Goal: Information Seeking & Learning: Learn about a topic

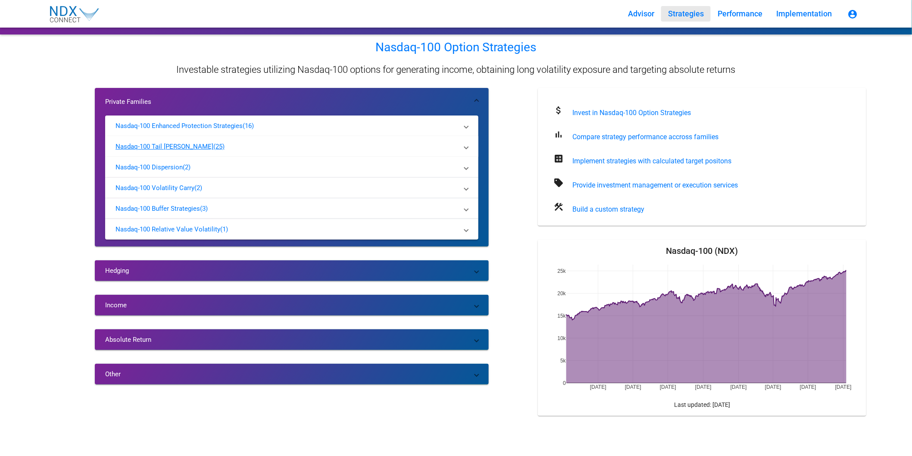
click at [213, 148] on p "(25)" at bounding box center [218, 146] width 11 height 9
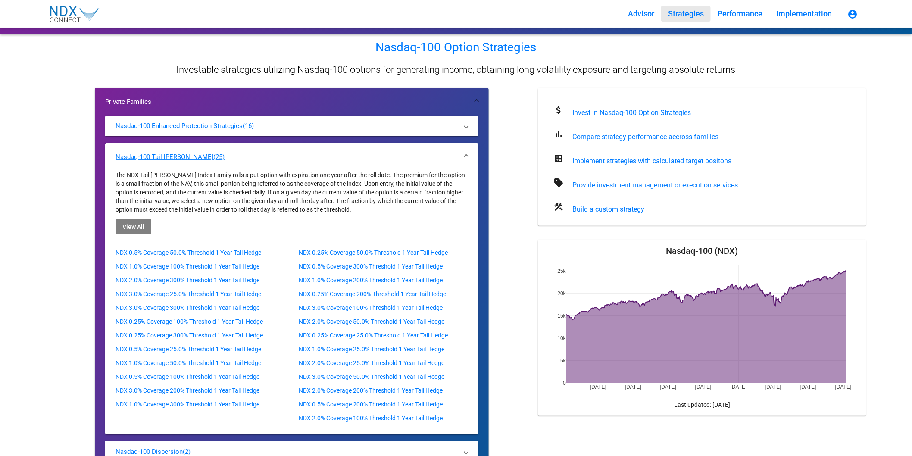
click at [213, 156] on p "(25)" at bounding box center [218, 157] width 11 height 9
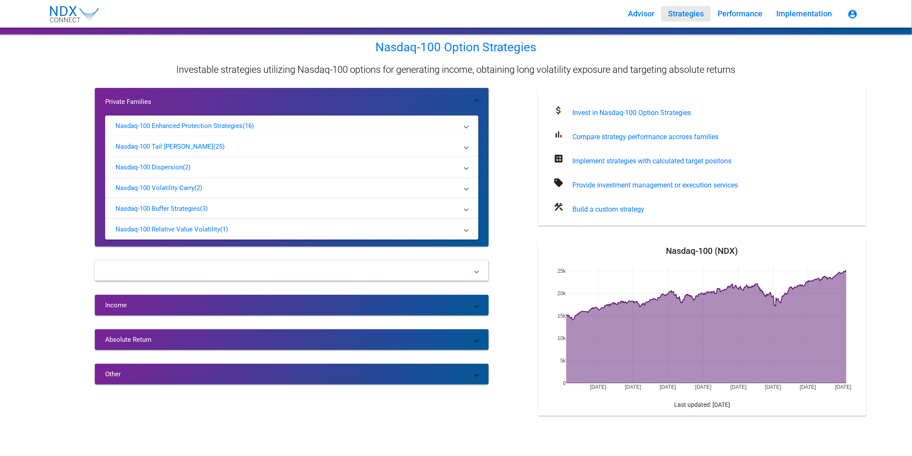
click at [226, 234] on mat-panel-title "Hedging" at bounding box center [286, 270] width 363 height 9
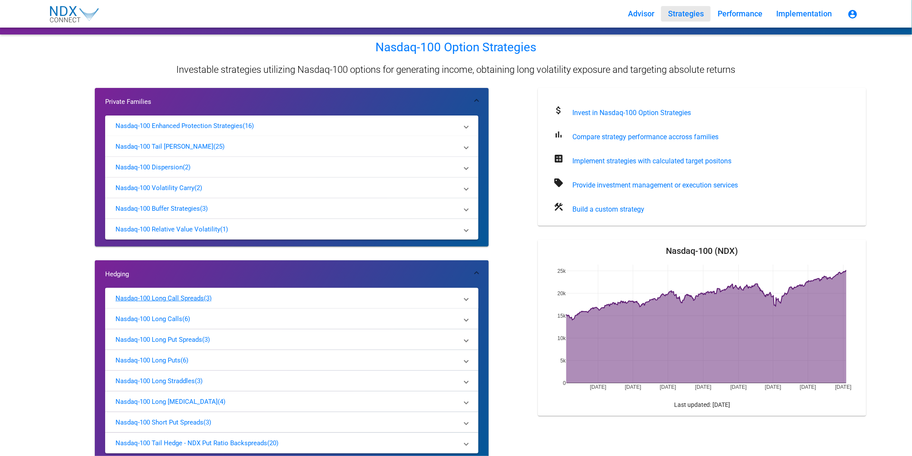
click at [218, 234] on mat-panel-title "Nasdaq-100 Long Call Spreads (3)" at bounding box center [287, 301] width 342 height 14
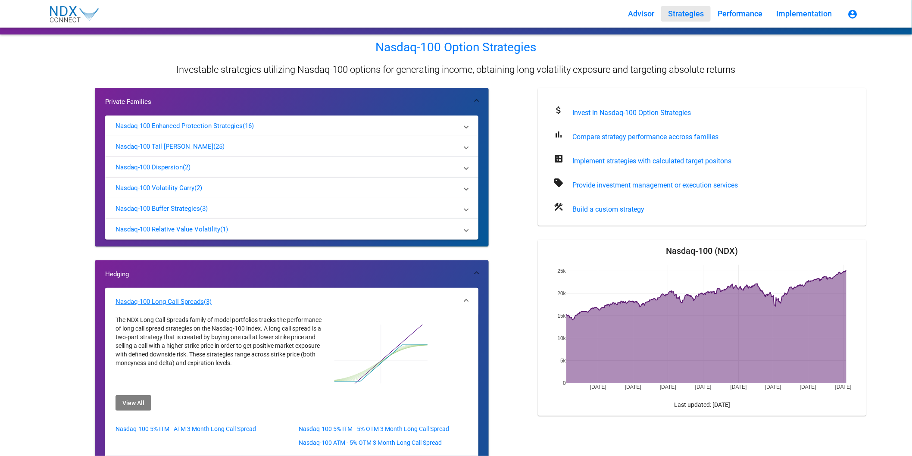
click at [218, 234] on mat-panel-title "Nasdaq-100 Long Call Spreads (3)" at bounding box center [287, 304] width 342 height 14
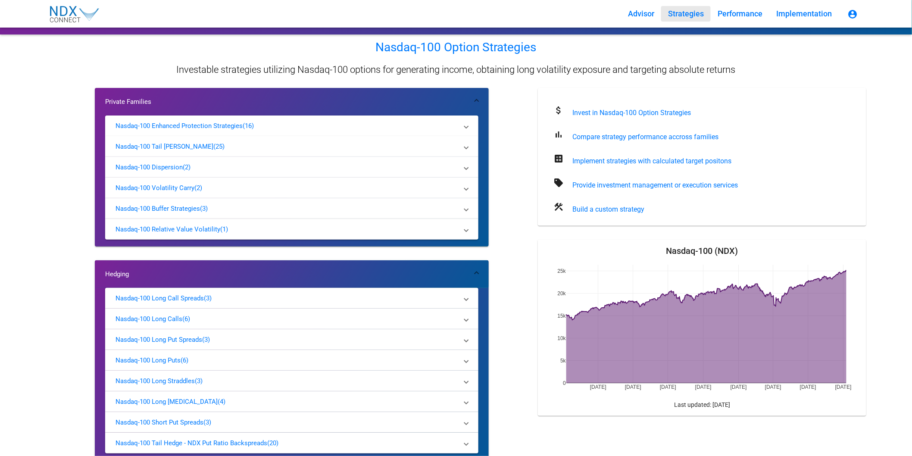
click at [267, 234] on mat-expansion-panel-header "Hedging" at bounding box center [292, 274] width 394 height 28
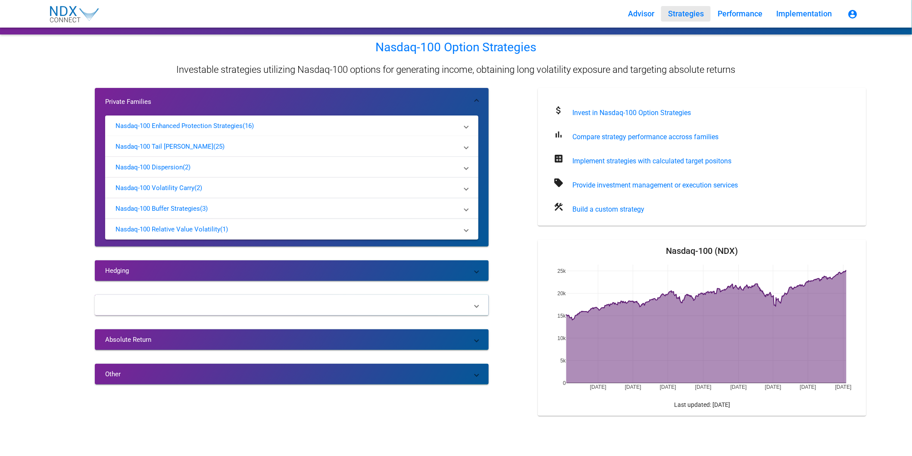
click at [269, 234] on mat-panel-title "Income" at bounding box center [286, 305] width 363 height 9
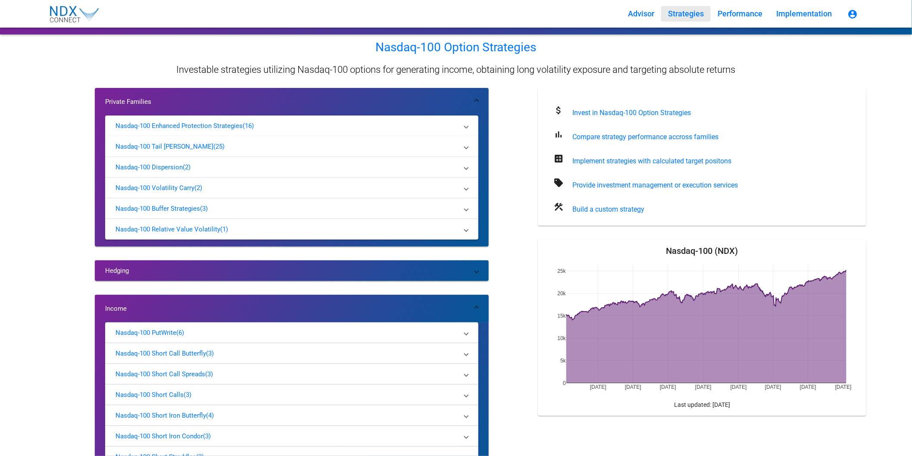
click at [269, 234] on mat-expansion-panel-header "Income" at bounding box center [292, 309] width 394 height 28
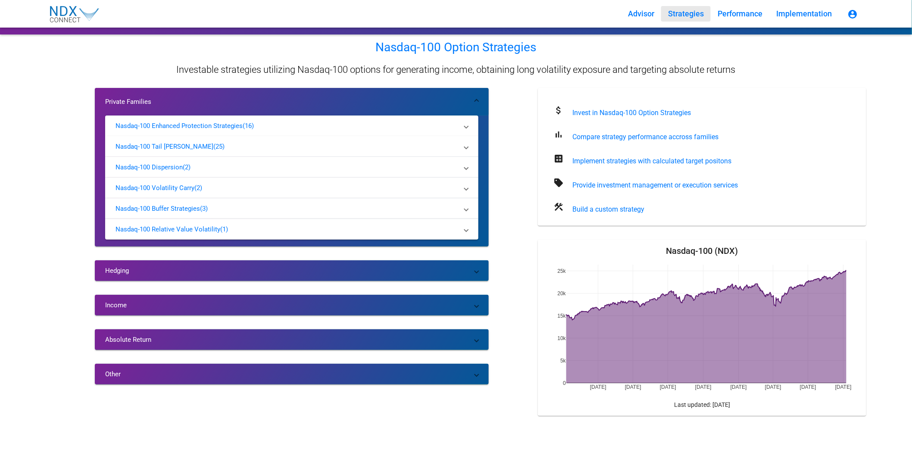
click at [242, 95] on mat-expansion-panel-header "Private Families" at bounding box center [292, 102] width 394 height 28
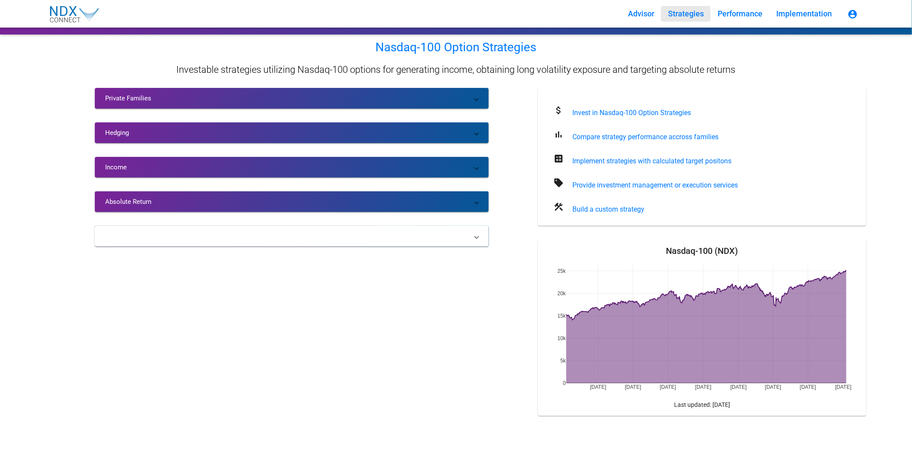
click at [265, 229] on mat-expansion-panel-header "Other" at bounding box center [292, 236] width 394 height 21
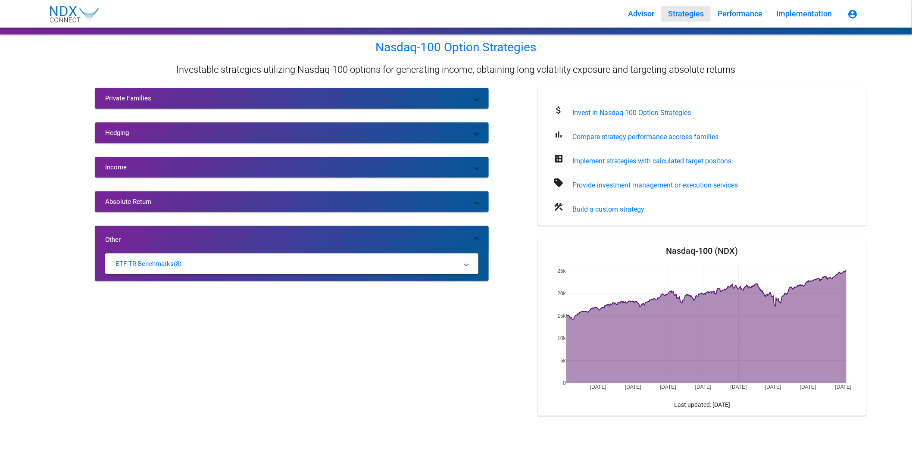
click at [265, 229] on mat-expansion-panel-header "Other" at bounding box center [292, 240] width 394 height 28
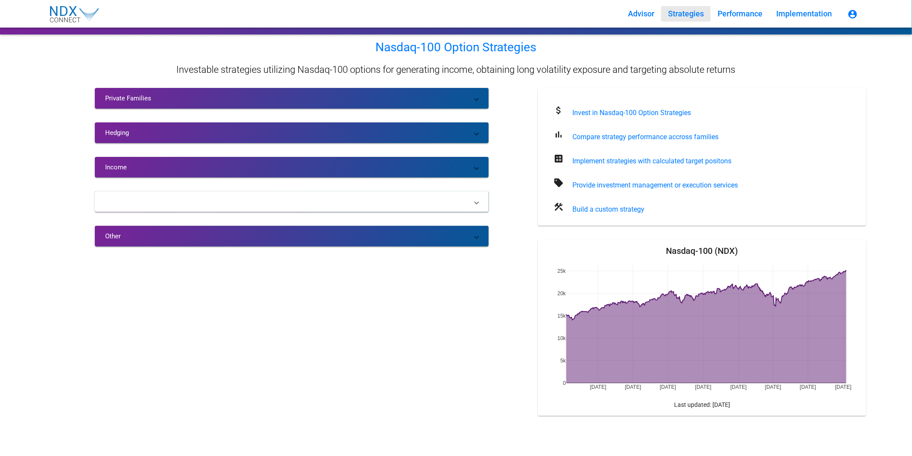
click at [265, 203] on mat-panel-title "Absolute Return" at bounding box center [286, 201] width 363 height 9
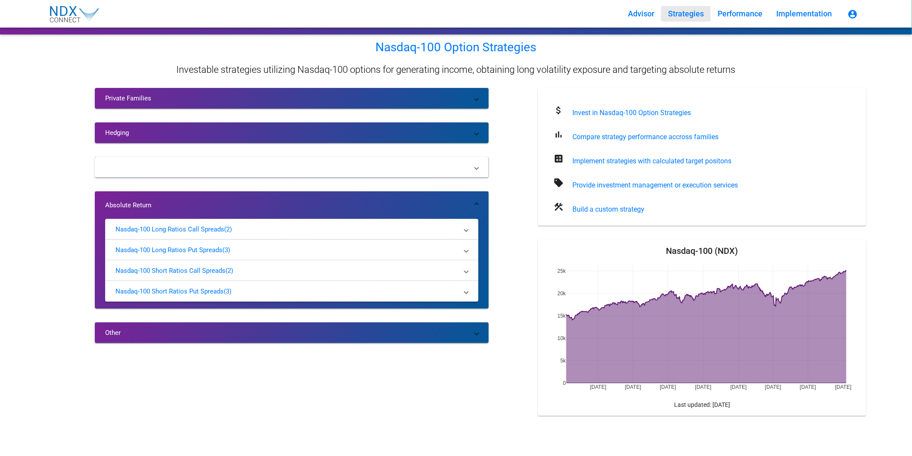
click at [277, 169] on mat-panel-title "Income" at bounding box center [286, 167] width 363 height 9
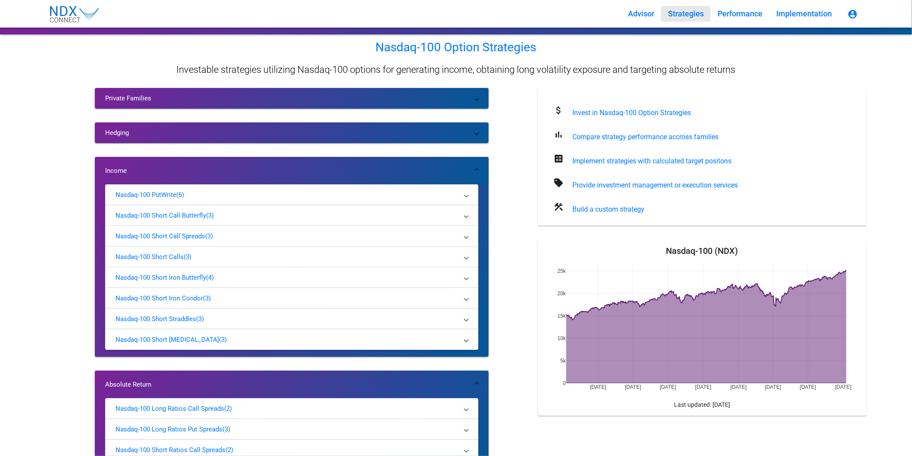
click at [277, 169] on mat-panel-title "Income" at bounding box center [286, 170] width 363 height 9
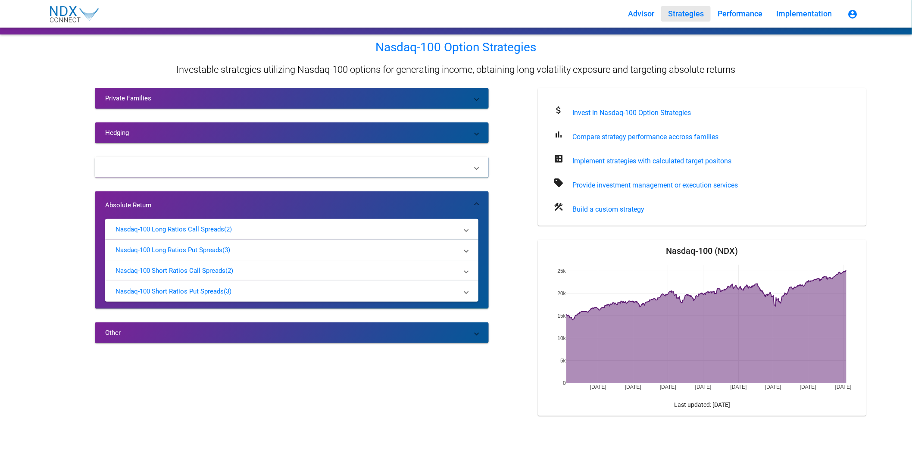
click at [277, 169] on mat-panel-title "Income" at bounding box center [286, 167] width 363 height 9
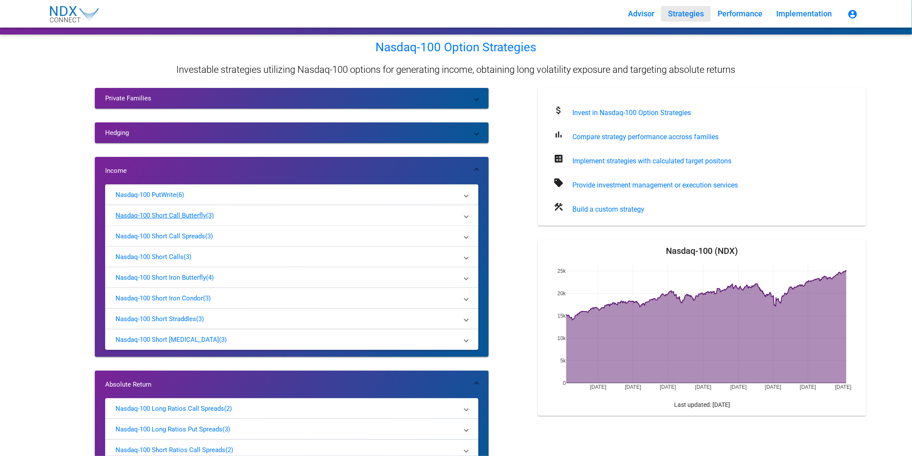
click at [212, 222] on mat-panel-title "Nasdaq-100 Short Call Butterfly (3)" at bounding box center [287, 218] width 342 height 14
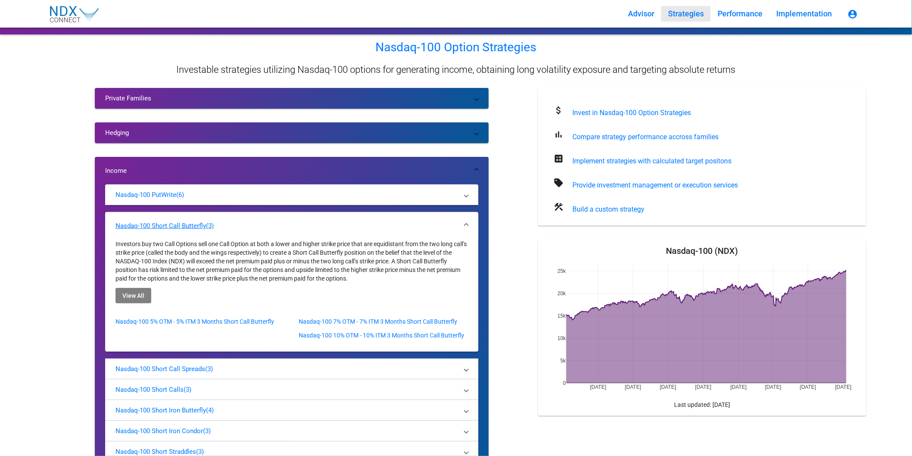
click at [212, 222] on p "(3)" at bounding box center [210, 226] width 8 height 9
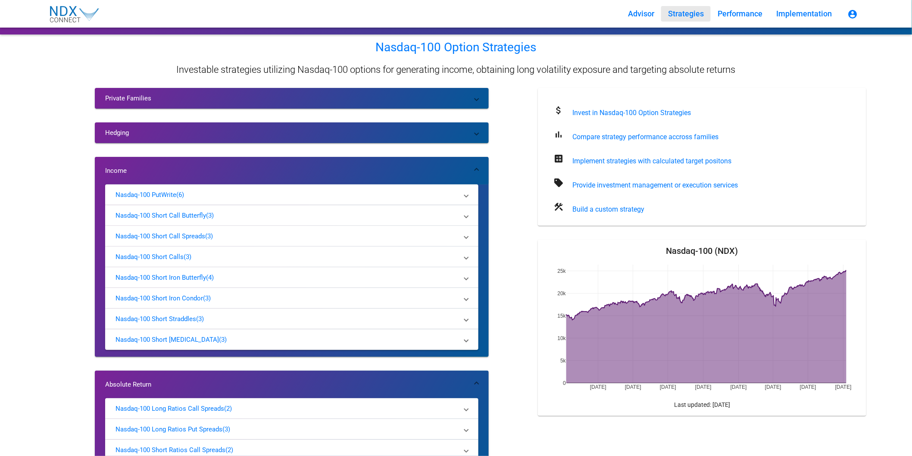
click at [212, 161] on mat-expansion-panel-header "Income" at bounding box center [292, 171] width 394 height 28
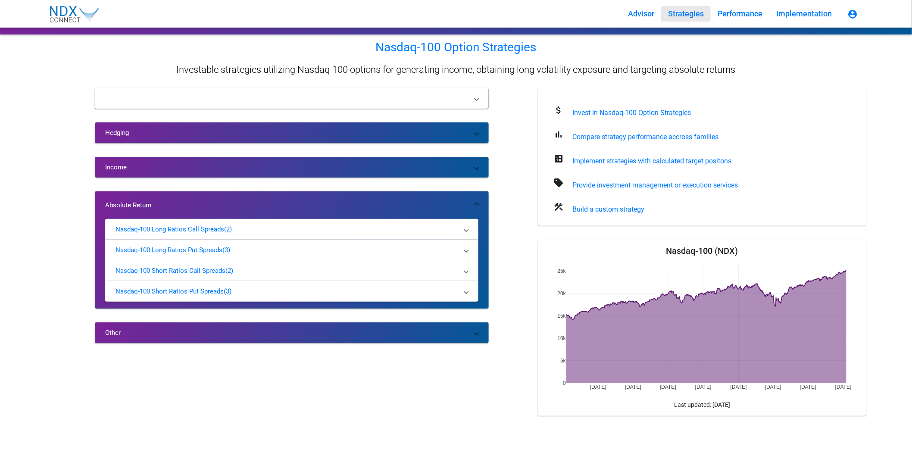
click at [189, 95] on mat-panel-title "Private Families" at bounding box center [286, 98] width 363 height 9
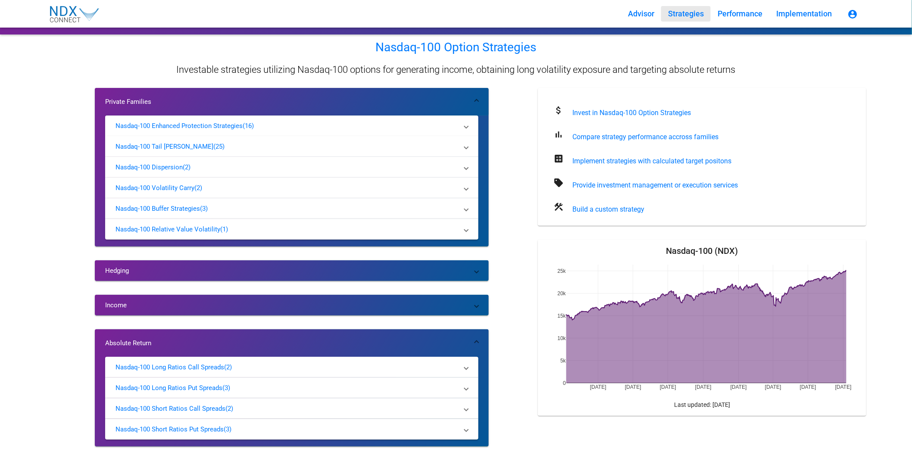
click at [189, 95] on mat-expansion-panel-header "Private Families" at bounding box center [292, 102] width 394 height 28
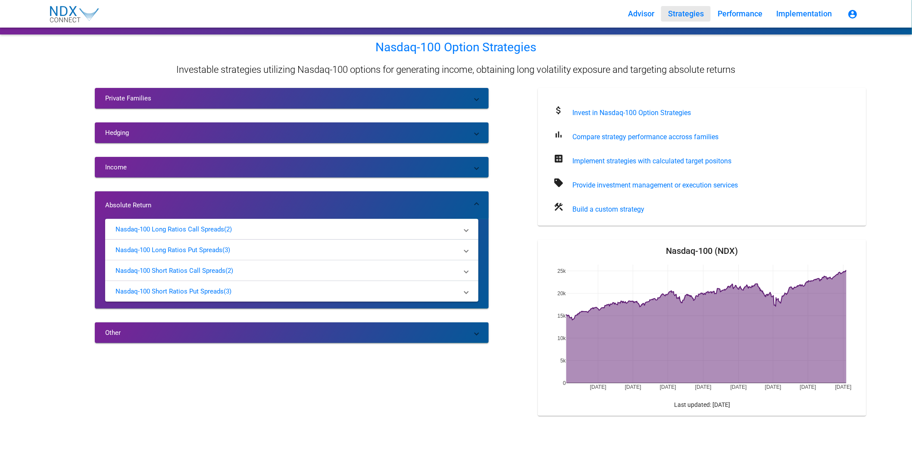
click at [197, 197] on mat-expansion-panel-header "Absolute Return" at bounding box center [292, 205] width 394 height 28
